Goal: Task Accomplishment & Management: Manage account settings

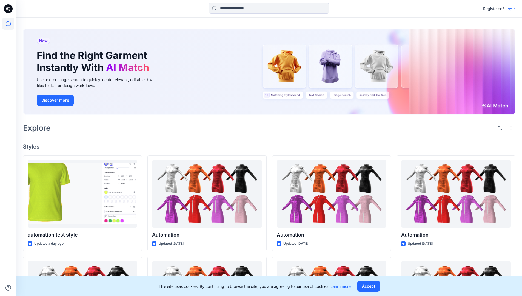
click at [510, 9] on p "Login" at bounding box center [511, 9] width 10 height 6
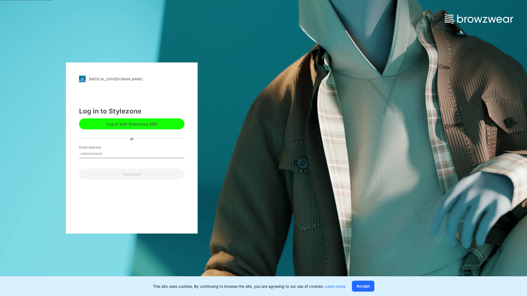
click at [108, 154] on input "Email Address" at bounding box center [131, 154] width 105 height 8
type input "**********"
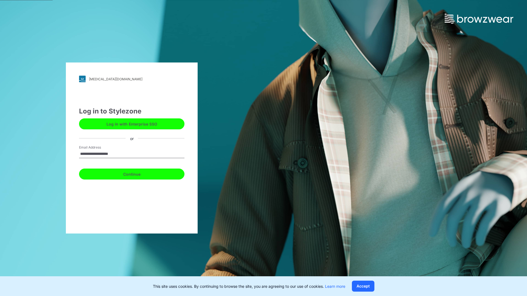
click at [138, 173] on button "Continue" at bounding box center [131, 174] width 105 height 11
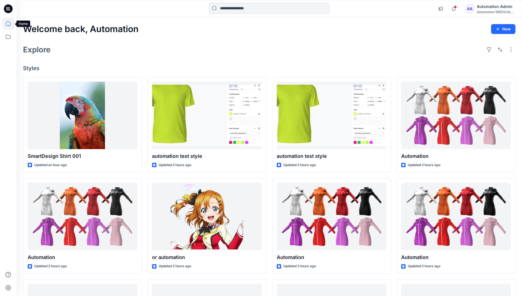
click at [10, 24] on icon at bounding box center [8, 23] width 5 height 5
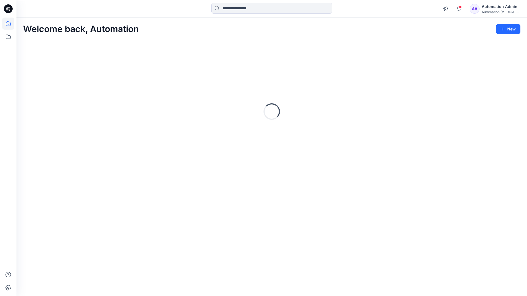
click at [493, 10] on div "Automation testim..." at bounding box center [500, 12] width 38 height 4
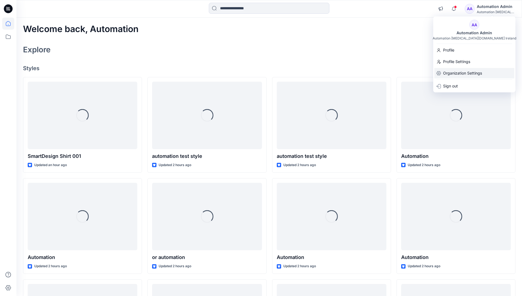
click at [462, 74] on p "Organization Settings" at bounding box center [462, 73] width 39 height 10
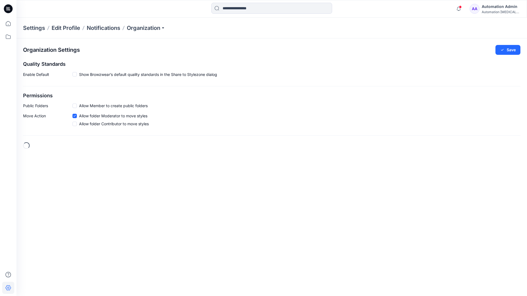
click at [75, 106] on span at bounding box center [74, 106] width 4 height 4
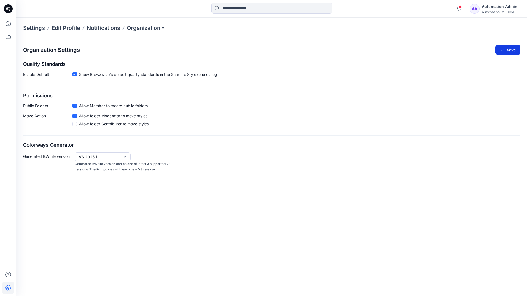
click at [511, 48] on button "Save" at bounding box center [507, 50] width 25 height 10
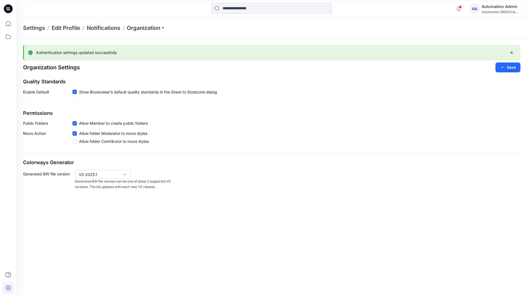
click at [500, 12] on div "Automation [MEDICAL_DATA]..." at bounding box center [500, 12] width 38 height 4
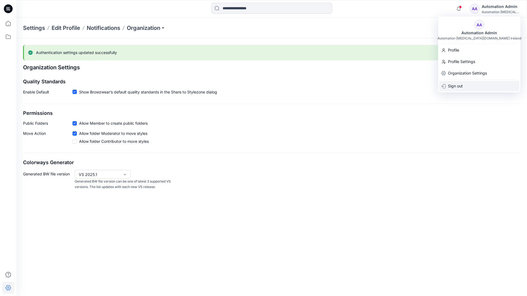
click at [464, 85] on div "Sign out" at bounding box center [479, 86] width 80 height 10
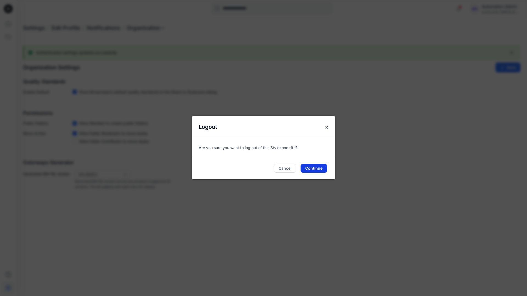
click at [318, 166] on button "Continue" at bounding box center [313, 168] width 27 height 9
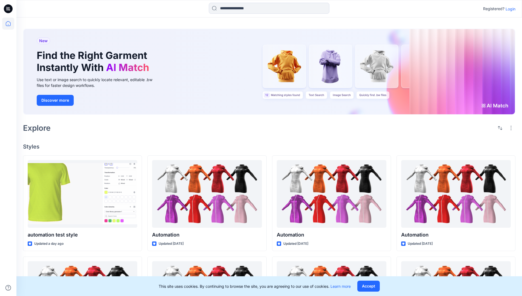
click at [512, 9] on p "Login" at bounding box center [511, 9] width 10 height 6
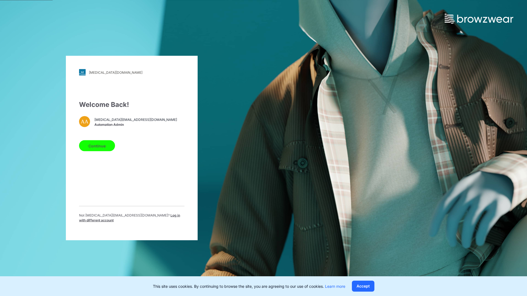
click at [140, 217] on span "Log in with different account" at bounding box center [129, 217] width 101 height 9
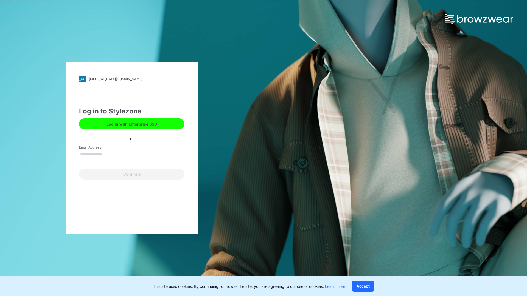
click at [117, 155] on input "Email Address" at bounding box center [131, 154] width 105 height 8
type input "**********"
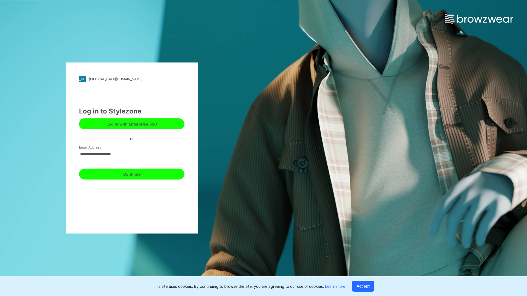
click at [133, 174] on button "Continue" at bounding box center [131, 174] width 105 height 11
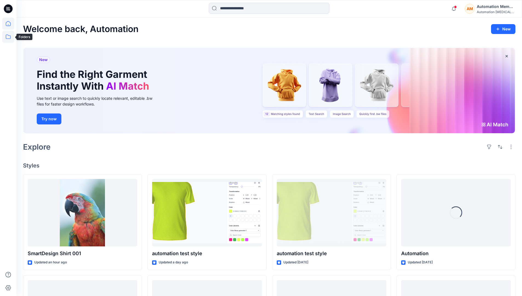
click at [9, 36] on icon at bounding box center [8, 37] width 5 height 4
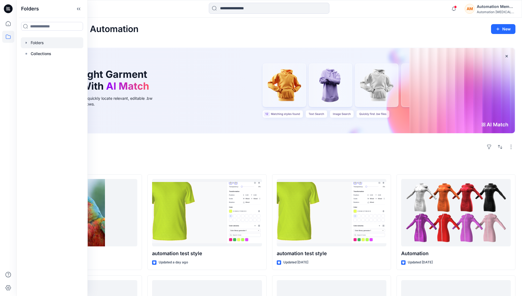
click at [39, 43] on div at bounding box center [52, 42] width 63 height 11
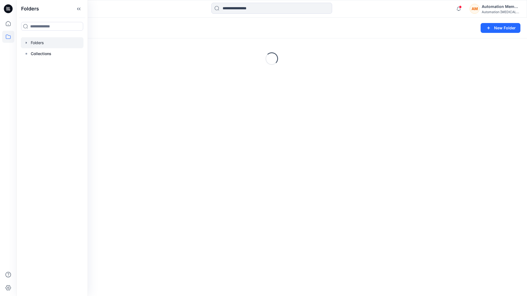
click at [276, 179] on div "Folders New Folder Loading..." at bounding box center [271, 157] width 510 height 279
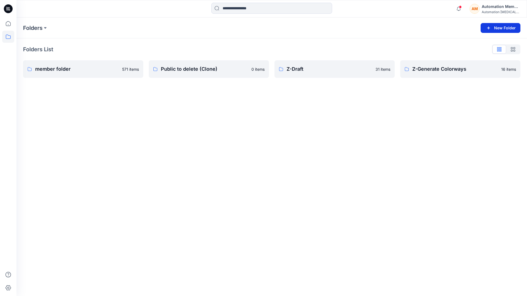
click at [500, 27] on button "New Folder" at bounding box center [500, 28] width 40 height 10
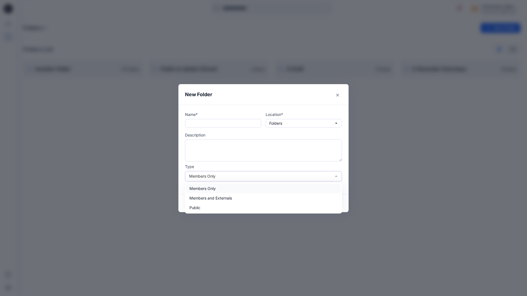
click at [300, 175] on div "Members Only" at bounding box center [260, 176] width 142 height 6
click at [194, 206] on div "Public" at bounding box center [263, 208] width 155 height 10
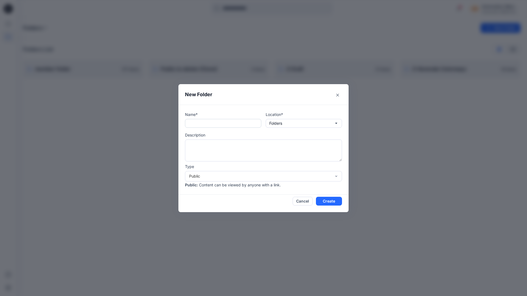
click at [211, 123] on input "text" at bounding box center [223, 123] width 76 height 9
type input "**********"
click at [324, 201] on button "Create" at bounding box center [329, 201] width 26 height 9
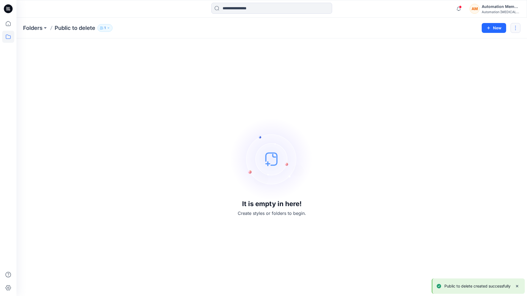
click at [515, 27] on button "button" at bounding box center [515, 28] width 10 height 10
click at [485, 72] on p "Delete Folder" at bounding box center [486, 74] width 32 height 6
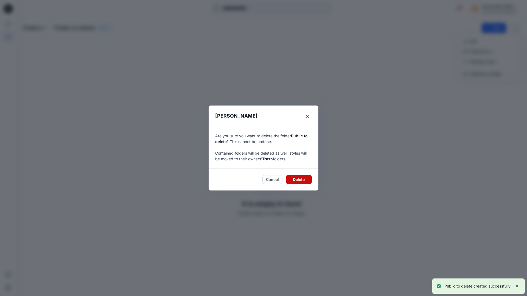
click at [301, 179] on button "Delete" at bounding box center [298, 179] width 26 height 9
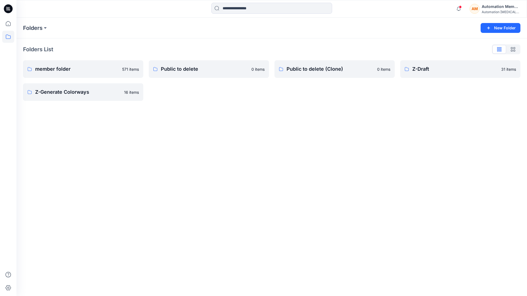
click at [487, 8] on div "Automation Member" at bounding box center [500, 6] width 38 height 7
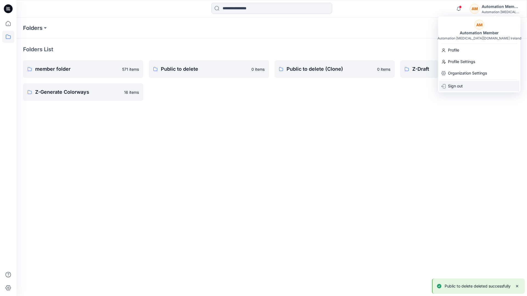
click at [460, 83] on p "Sign out" at bounding box center [455, 86] width 15 height 10
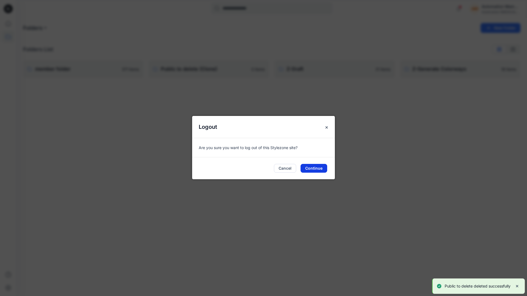
click at [318, 168] on button "Continue" at bounding box center [313, 168] width 27 height 9
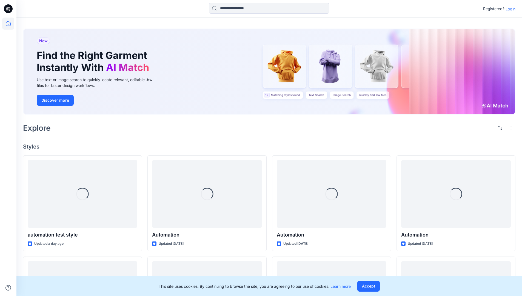
click at [511, 9] on p "Login" at bounding box center [511, 9] width 10 height 6
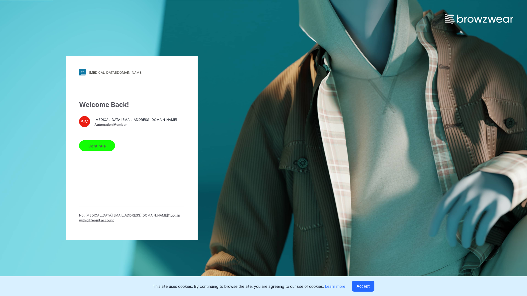
click at [163, 218] on span "Log in with different account" at bounding box center [129, 217] width 101 height 9
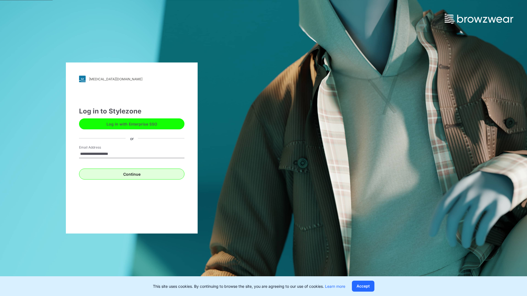
type input "**********"
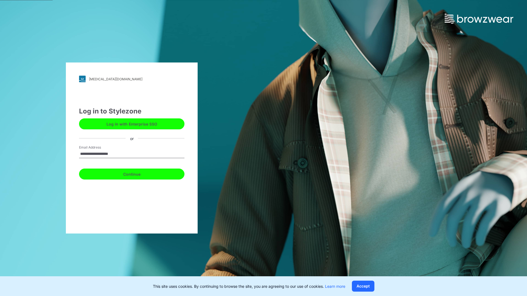
click at [129, 173] on button "Continue" at bounding box center [131, 174] width 105 height 11
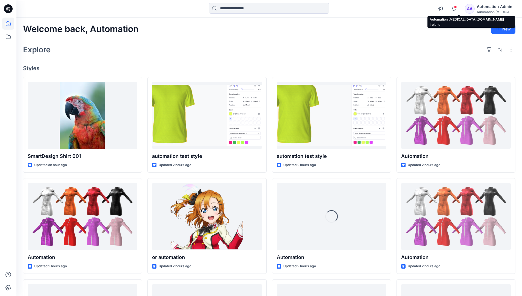
click at [495, 12] on div "Automation [MEDICAL_DATA]..." at bounding box center [496, 12] width 38 height 4
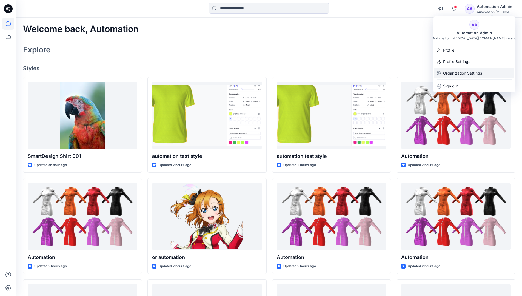
click at [462, 74] on p "Organization Settings" at bounding box center [462, 73] width 39 height 10
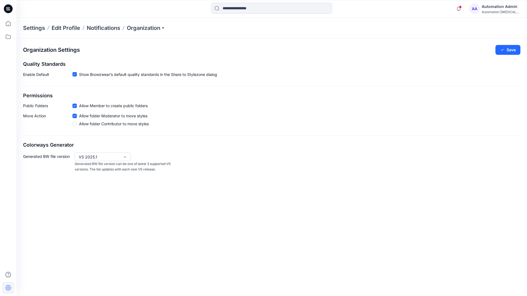
click at [75, 106] on icon at bounding box center [74, 106] width 2 height 2
click at [512, 48] on button "Save" at bounding box center [507, 50] width 25 height 10
click at [500, 9] on div "Automation Admin" at bounding box center [500, 6] width 38 height 7
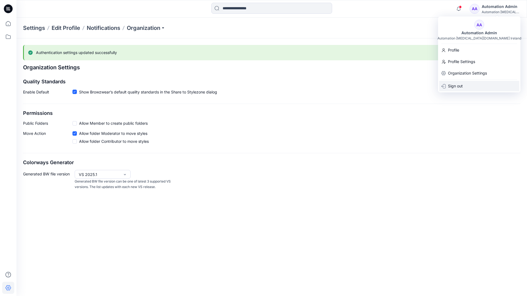
click at [471, 85] on div "Sign out" at bounding box center [479, 86] width 80 height 10
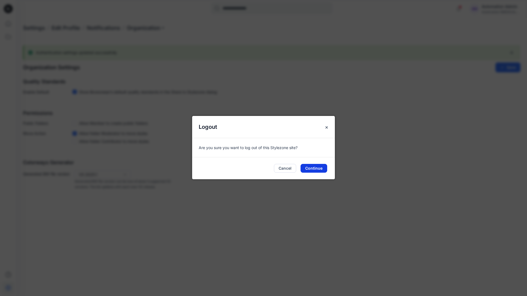
click at [324, 170] on button "Continue" at bounding box center [313, 168] width 27 height 9
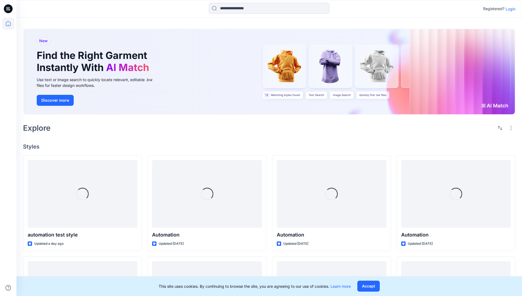
click at [511, 9] on p "Login" at bounding box center [511, 9] width 10 height 6
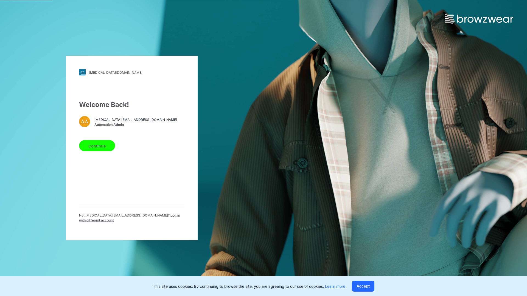
click at [149, 217] on span "Log in with different account" at bounding box center [129, 217] width 101 height 9
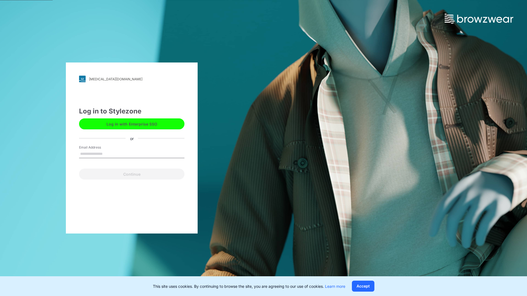
click at [121, 155] on input "Email Address" at bounding box center [131, 154] width 105 height 8
type input "**********"
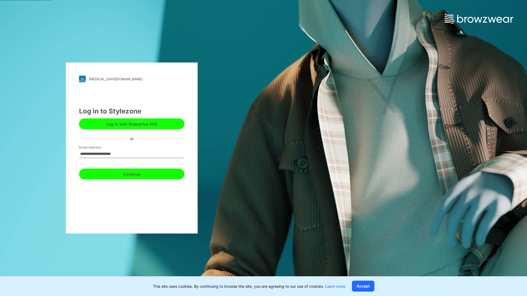
click at [126, 170] on button "Continue" at bounding box center [131, 174] width 105 height 11
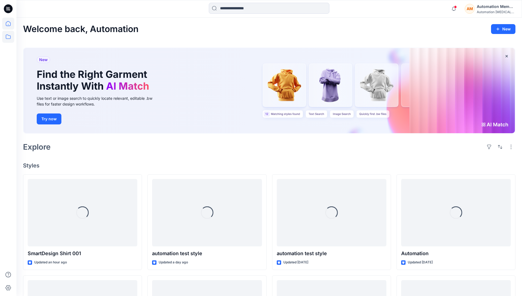
click at [9, 36] on icon at bounding box center [8, 37] width 5 height 4
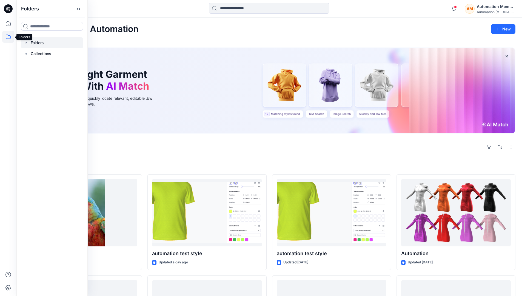
click at [36, 43] on div at bounding box center [52, 42] width 63 height 11
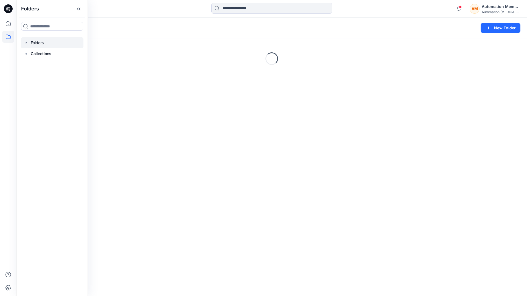
click at [207, 192] on div "Folders New Folder Loading..." at bounding box center [271, 157] width 510 height 279
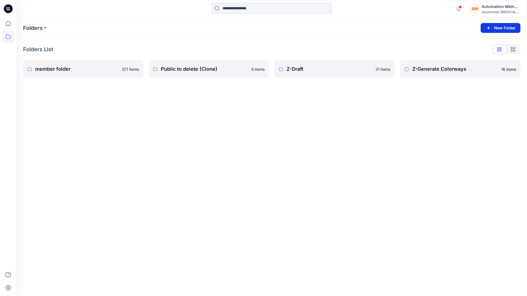
click at [496, 29] on button "New Folder" at bounding box center [500, 28] width 40 height 10
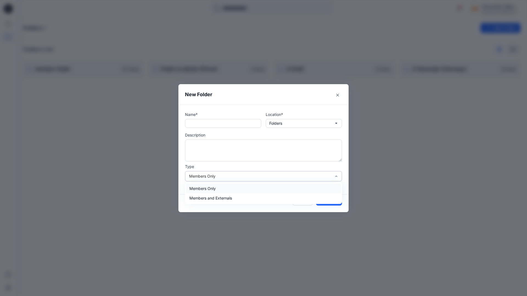
click at [247, 177] on div "Members Only" at bounding box center [260, 176] width 142 height 6
click at [310, 98] on header "New Folder" at bounding box center [263, 94] width 170 height 21
click at [302, 199] on button "Cancel" at bounding box center [302, 201] width 20 height 9
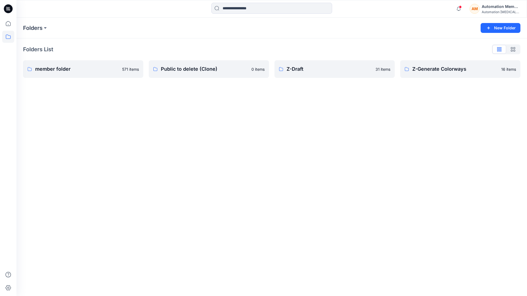
click at [493, 7] on div "Automation Member" at bounding box center [500, 6] width 38 height 7
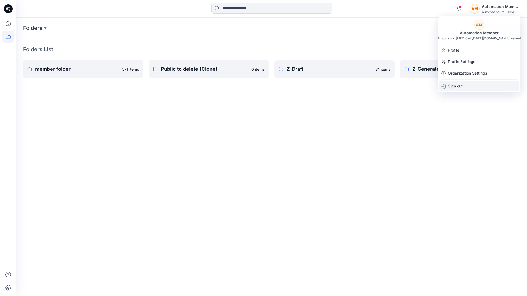
click at [456, 88] on p "Sign out" at bounding box center [455, 86] width 15 height 10
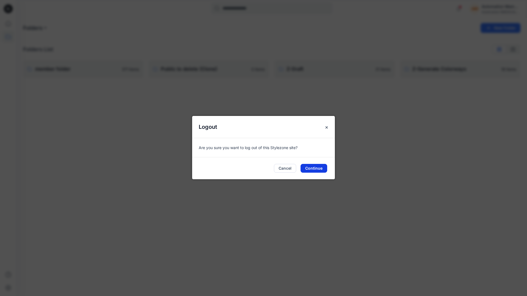
click at [321, 166] on button "Continue" at bounding box center [313, 168] width 27 height 9
